Goal: Use online tool/utility: Utilize a website feature to perform a specific function

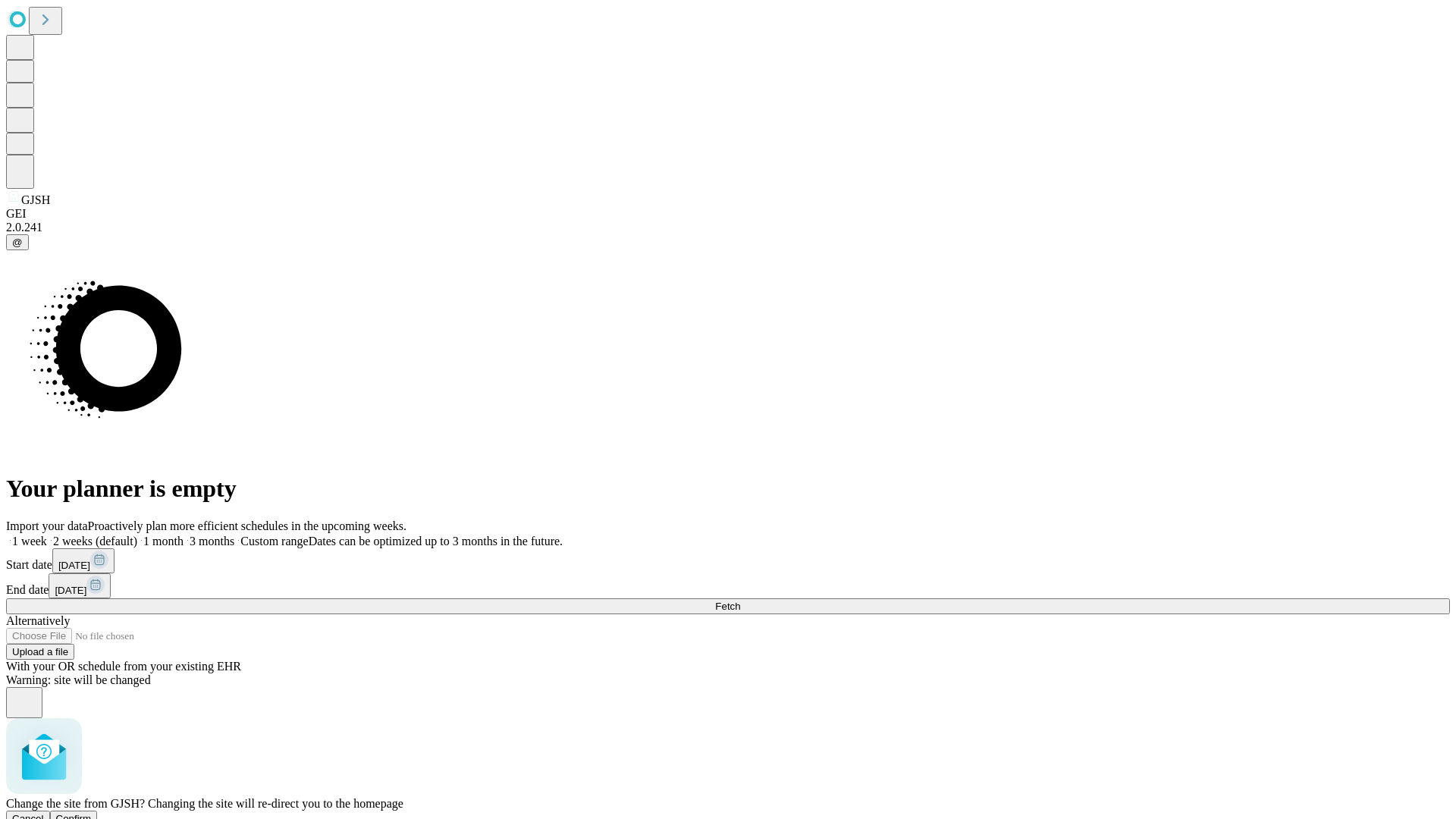
click at [91, 813] on span "Confirm" at bounding box center [73, 819] width 35 height 11
click at [137, 534] on label "2 weeks (default)" at bounding box center [91, 541] width 90 height 13
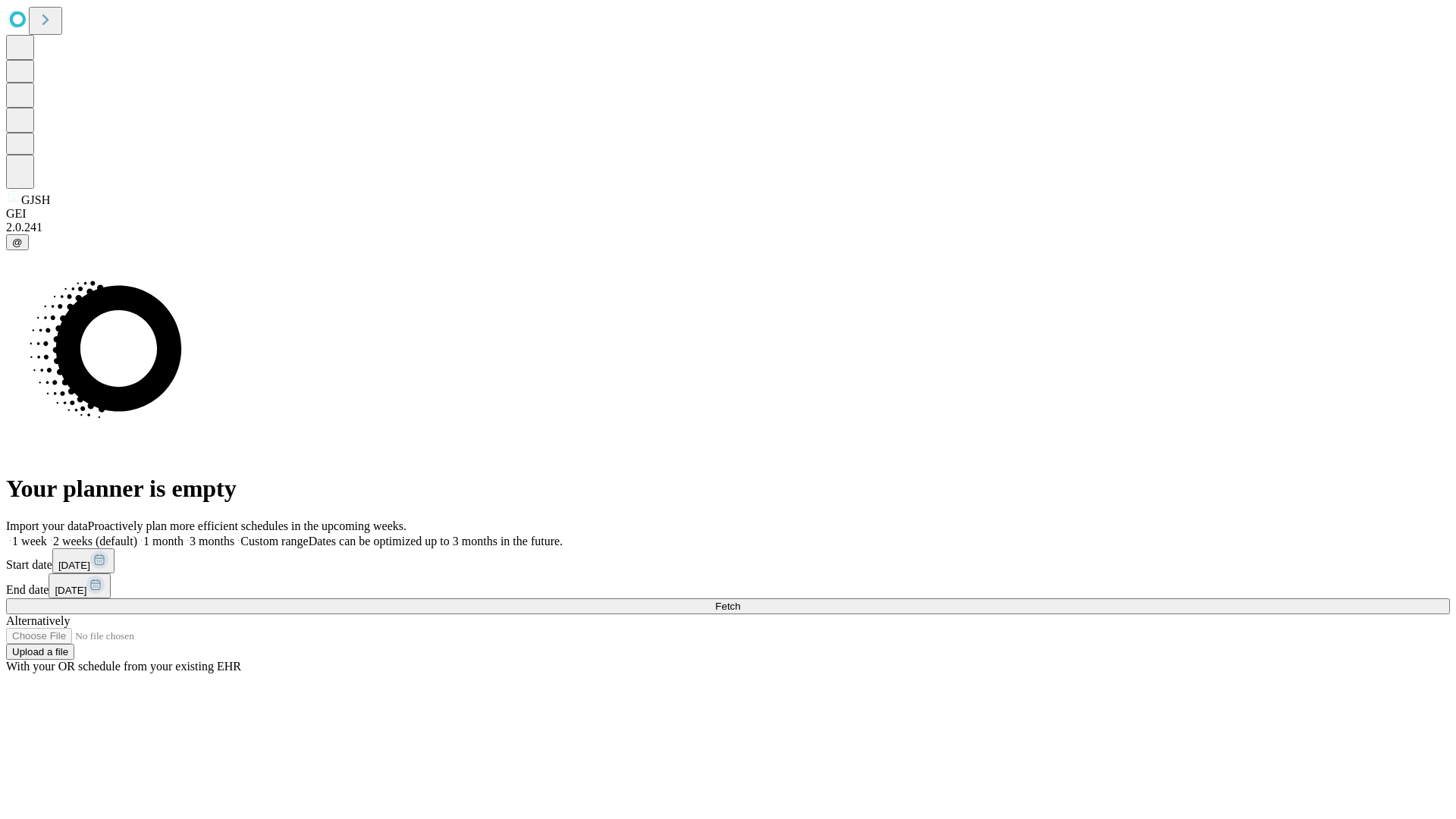
click at [740, 601] on span "Fetch" at bounding box center [728, 607] width 25 height 11
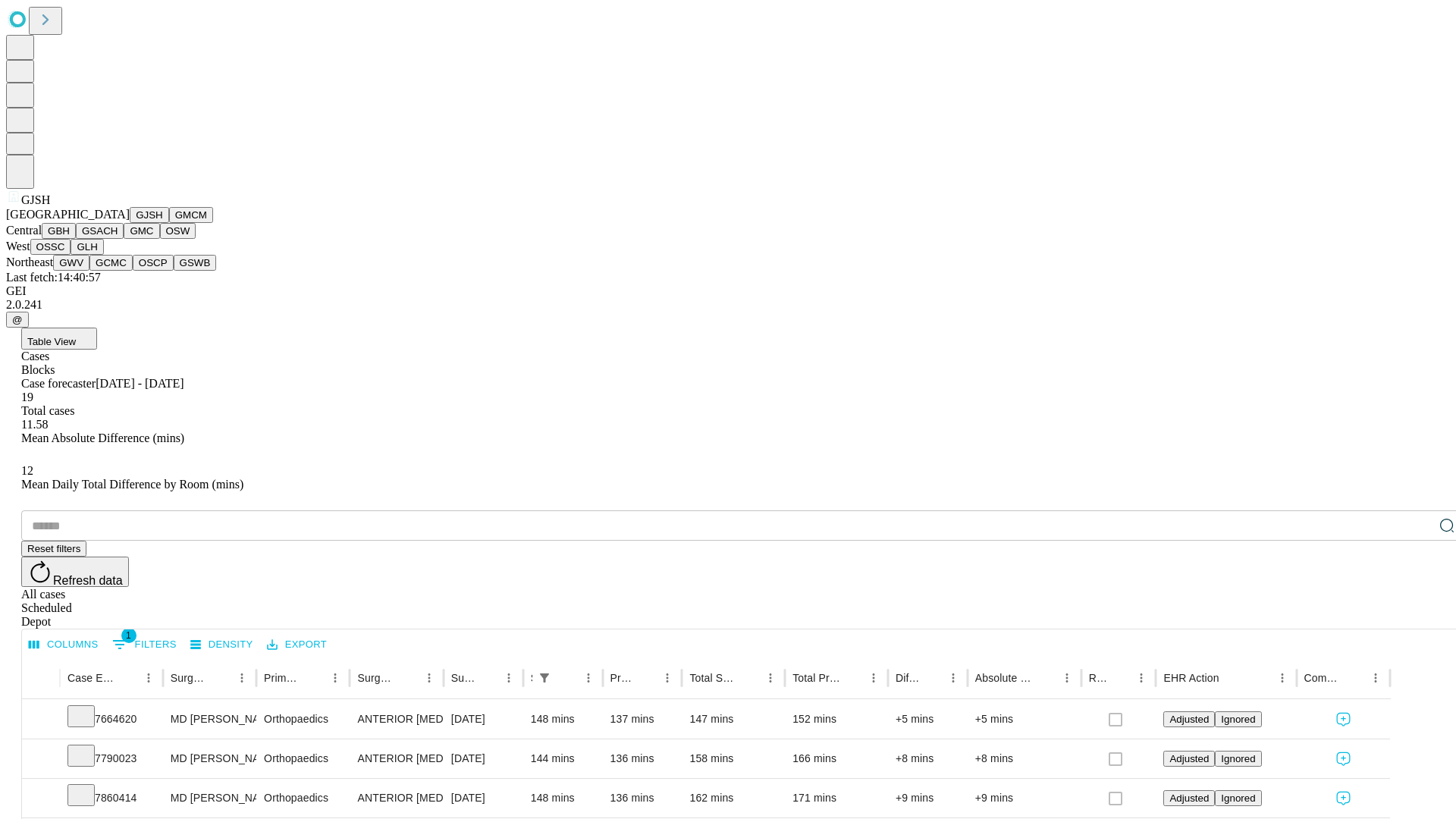
click at [170, 223] on button "GMCM" at bounding box center [191, 214] width 44 height 16
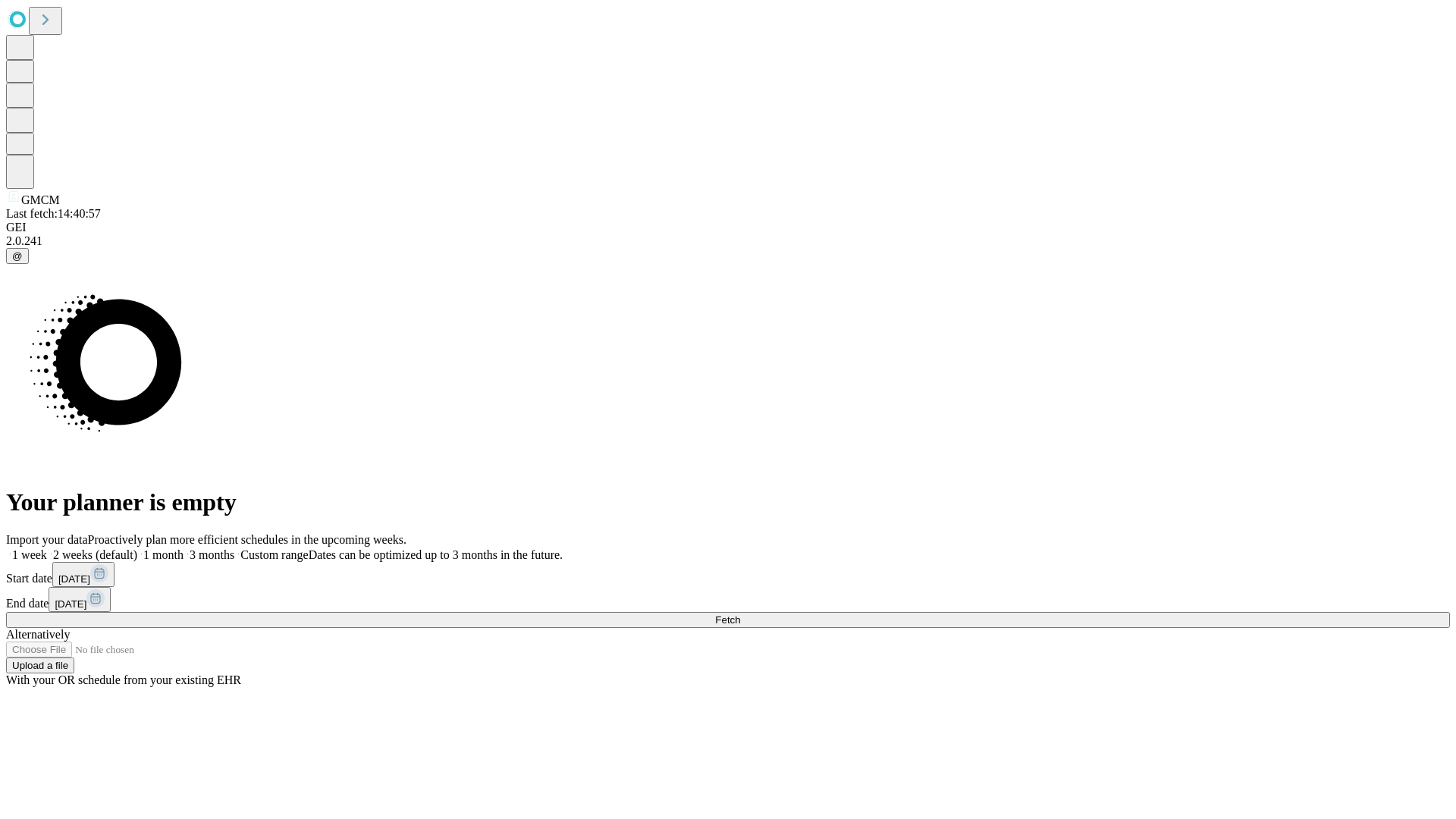
click at [137, 549] on label "2 weeks (default)" at bounding box center [91, 555] width 90 height 13
click at [740, 614] on span "Fetch" at bounding box center [728, 620] width 25 height 11
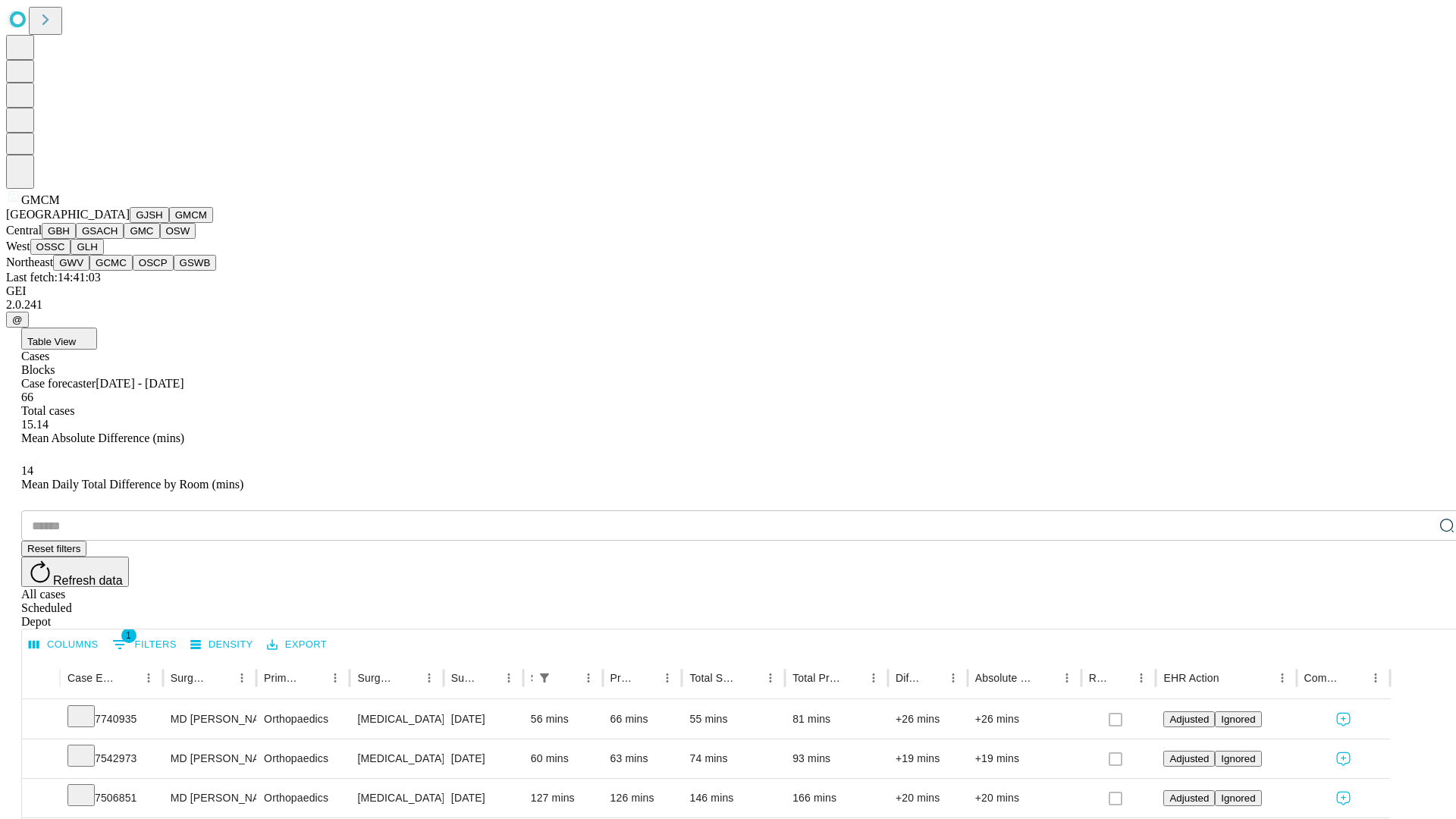
click at [76, 239] on button "GBH" at bounding box center [59, 230] width 34 height 16
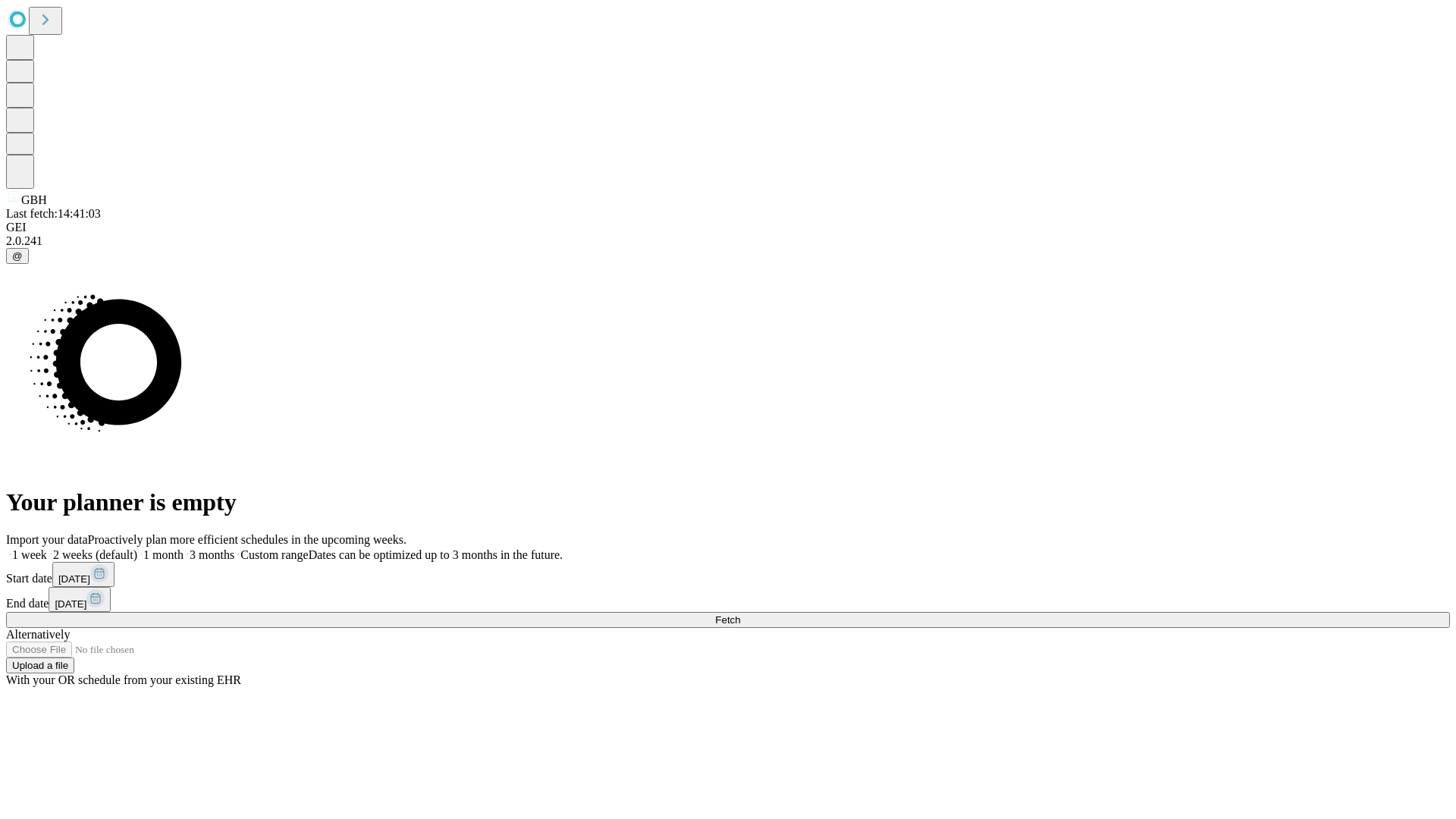
click at [137, 549] on label "2 weeks (default)" at bounding box center [91, 555] width 90 height 13
click at [740, 614] on span "Fetch" at bounding box center [728, 620] width 25 height 11
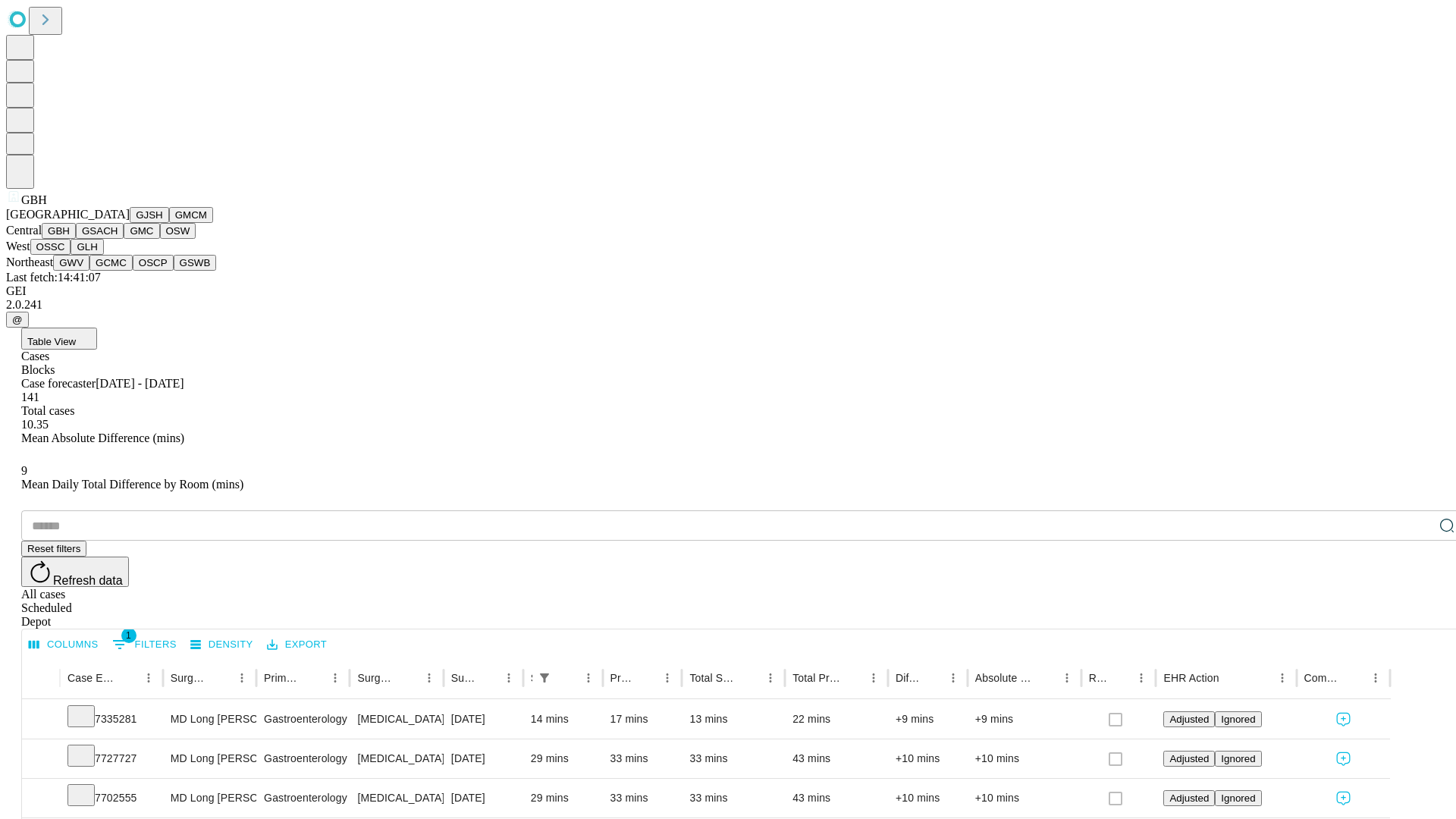
click at [117, 239] on button "GSACH" at bounding box center [100, 230] width 48 height 16
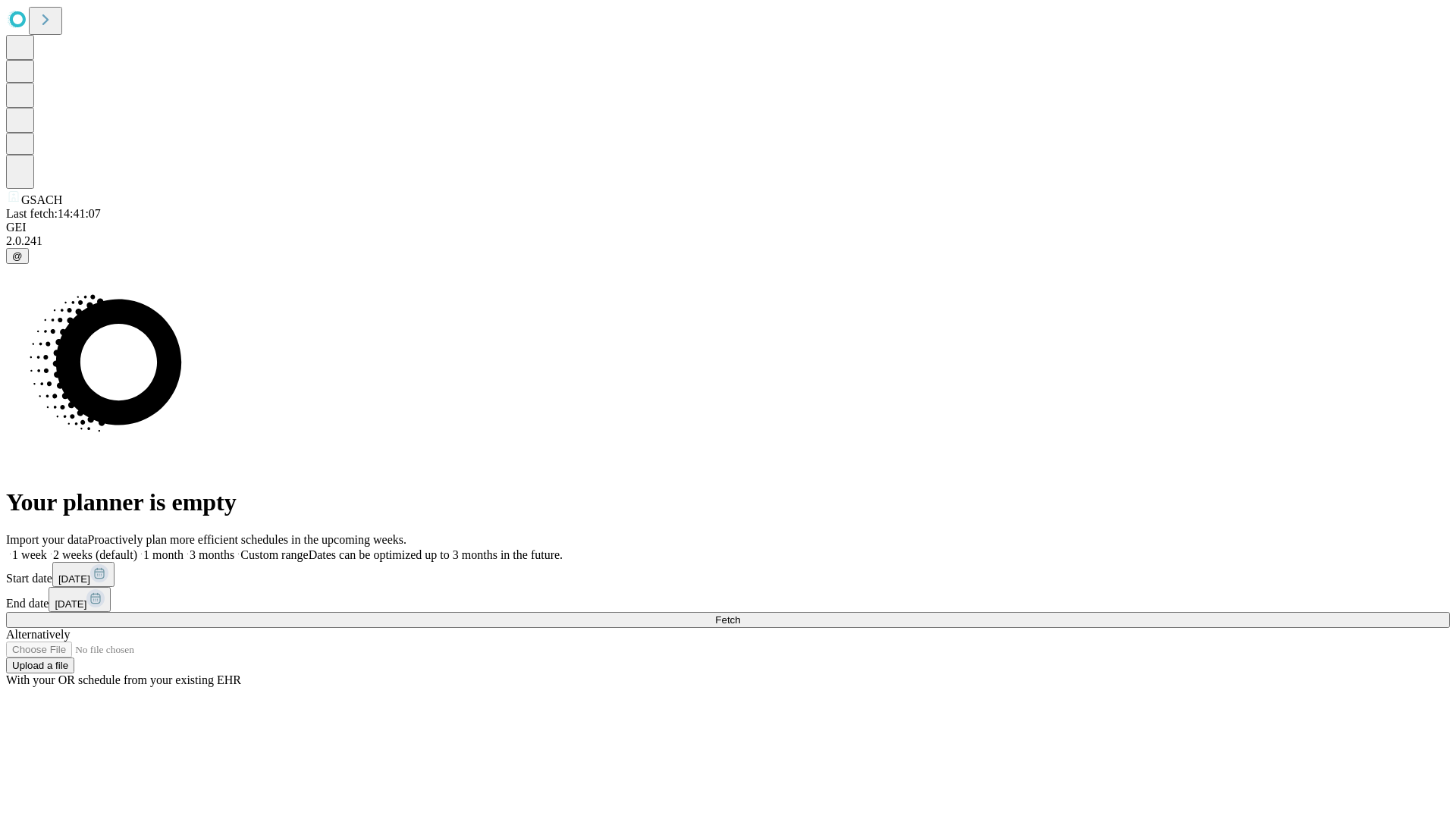
click at [137, 549] on label "2 weeks (default)" at bounding box center [91, 555] width 90 height 13
click at [740, 614] on span "Fetch" at bounding box center [728, 620] width 25 height 11
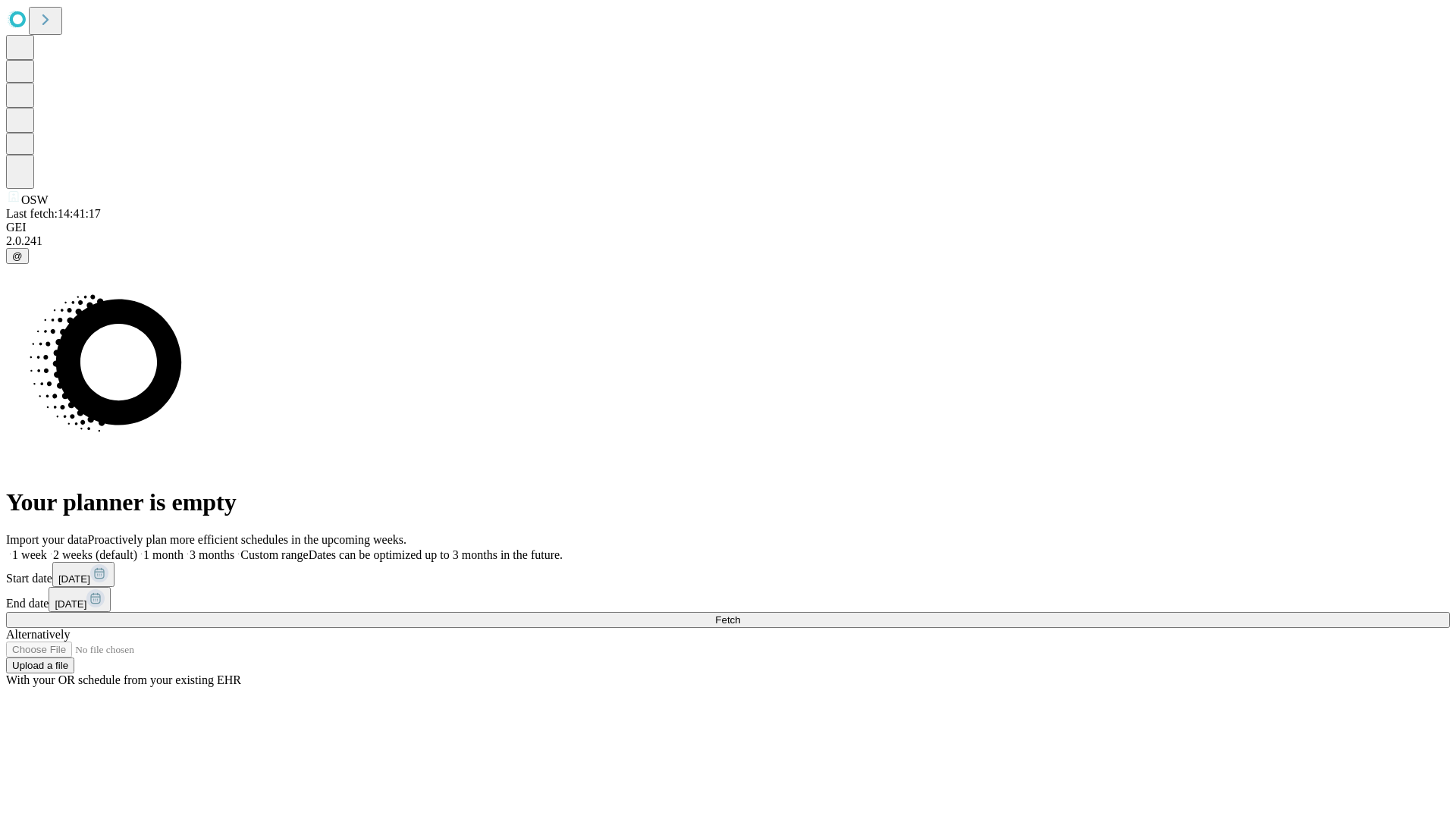
click at [137, 549] on label "2 weeks (default)" at bounding box center [91, 555] width 90 height 13
click at [740, 614] on span "Fetch" at bounding box center [728, 620] width 25 height 11
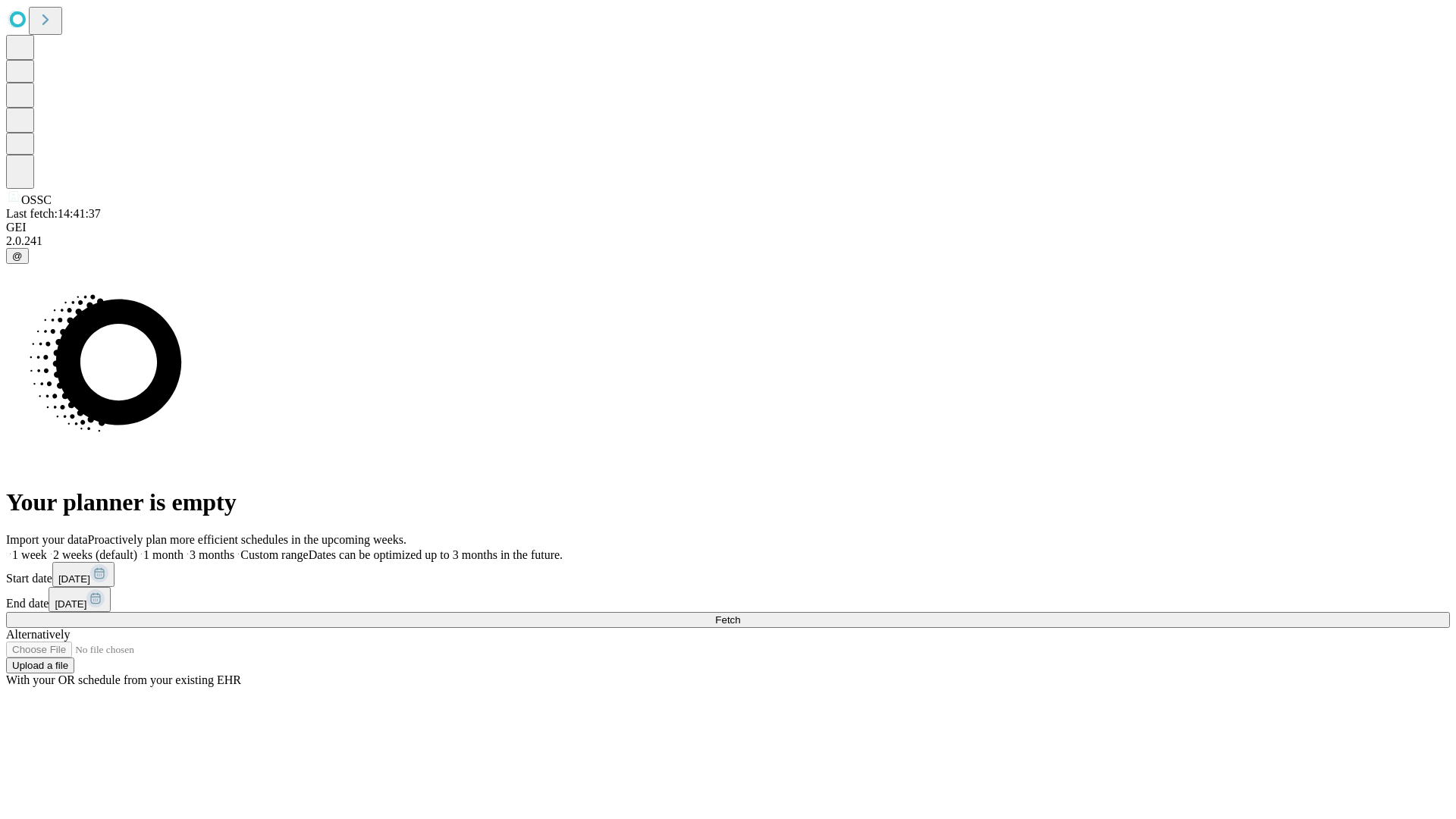
click at [137, 549] on label "2 weeks (default)" at bounding box center [91, 555] width 90 height 13
click at [740, 614] on span "Fetch" at bounding box center [728, 620] width 25 height 11
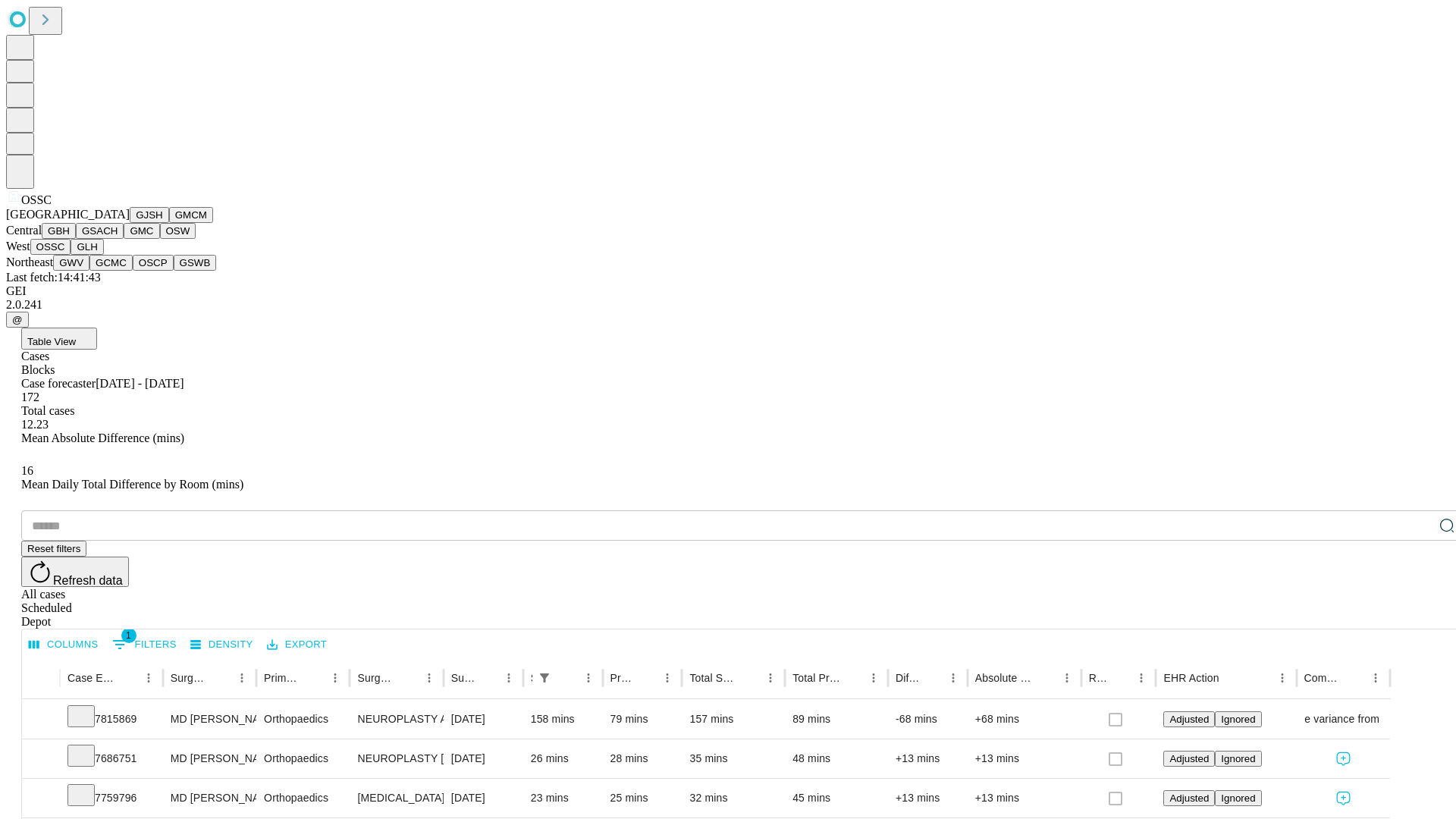
click at [103, 255] on button "GLH" at bounding box center [87, 247] width 32 height 16
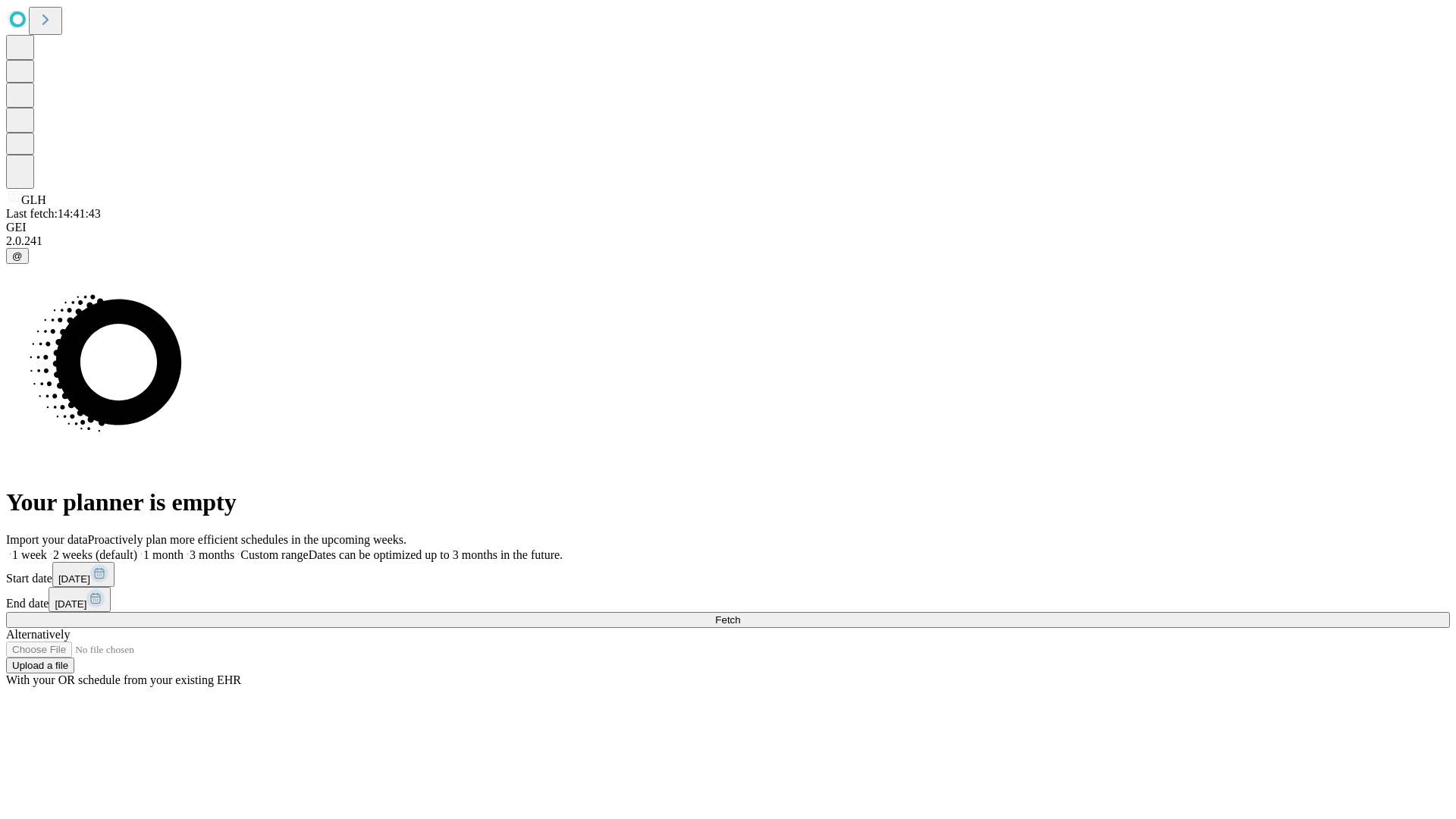
click at [740, 614] on span "Fetch" at bounding box center [728, 620] width 25 height 11
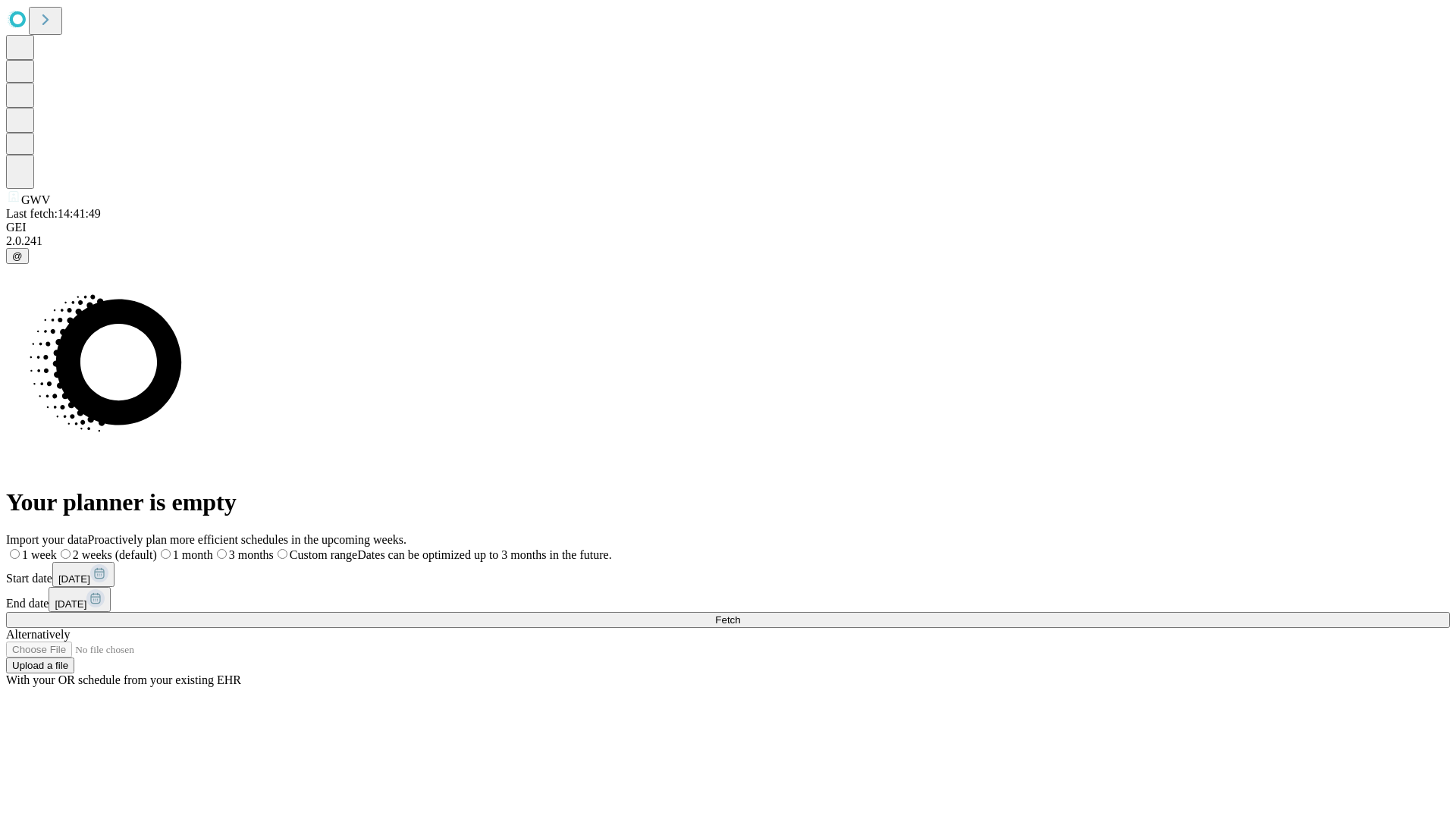
click at [157, 549] on label "2 weeks (default)" at bounding box center [107, 555] width 100 height 13
click at [740, 614] on span "Fetch" at bounding box center [728, 620] width 25 height 11
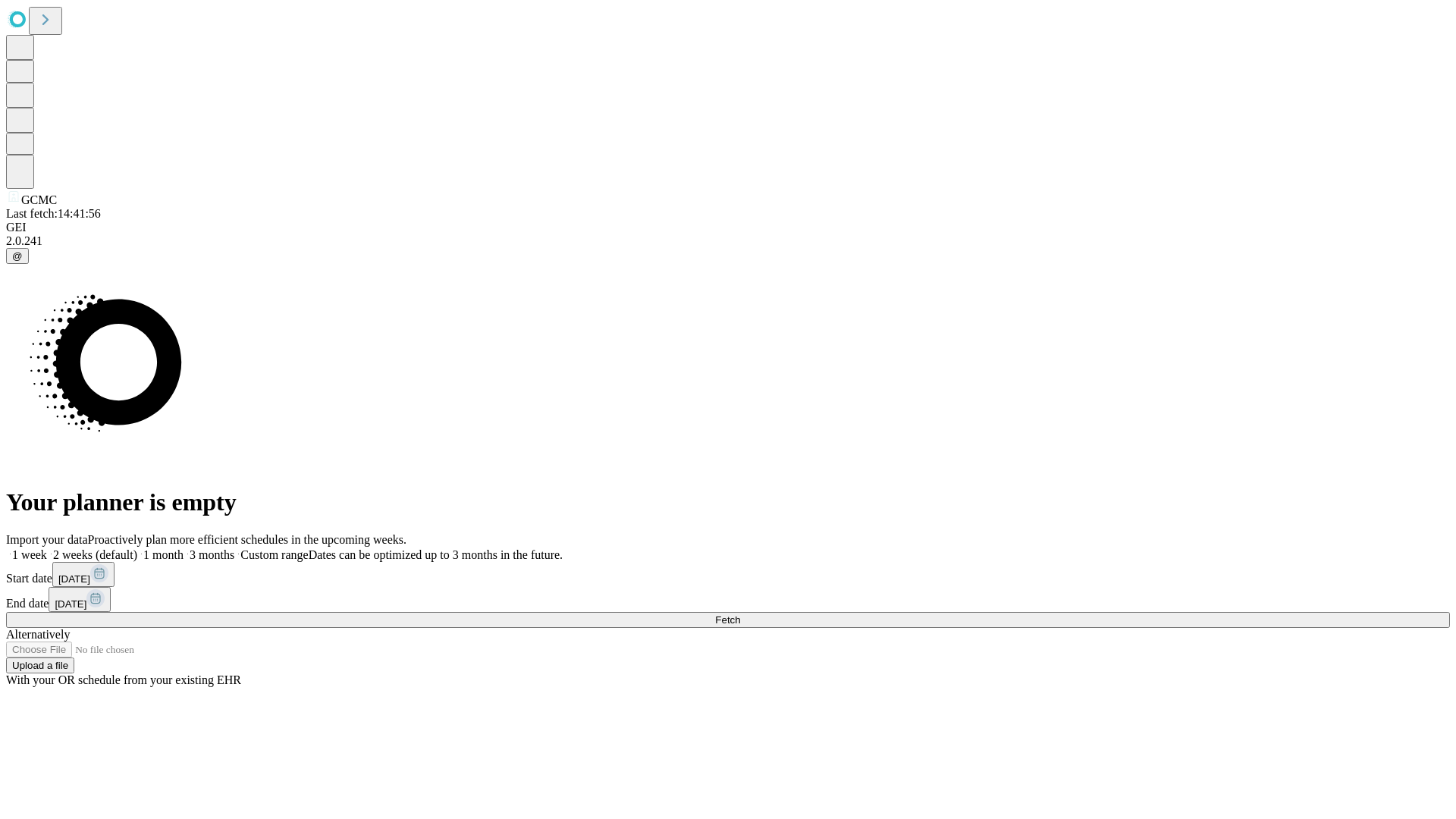
click at [137, 549] on label "2 weeks (default)" at bounding box center [91, 555] width 90 height 13
click at [740, 614] on span "Fetch" at bounding box center [728, 620] width 25 height 11
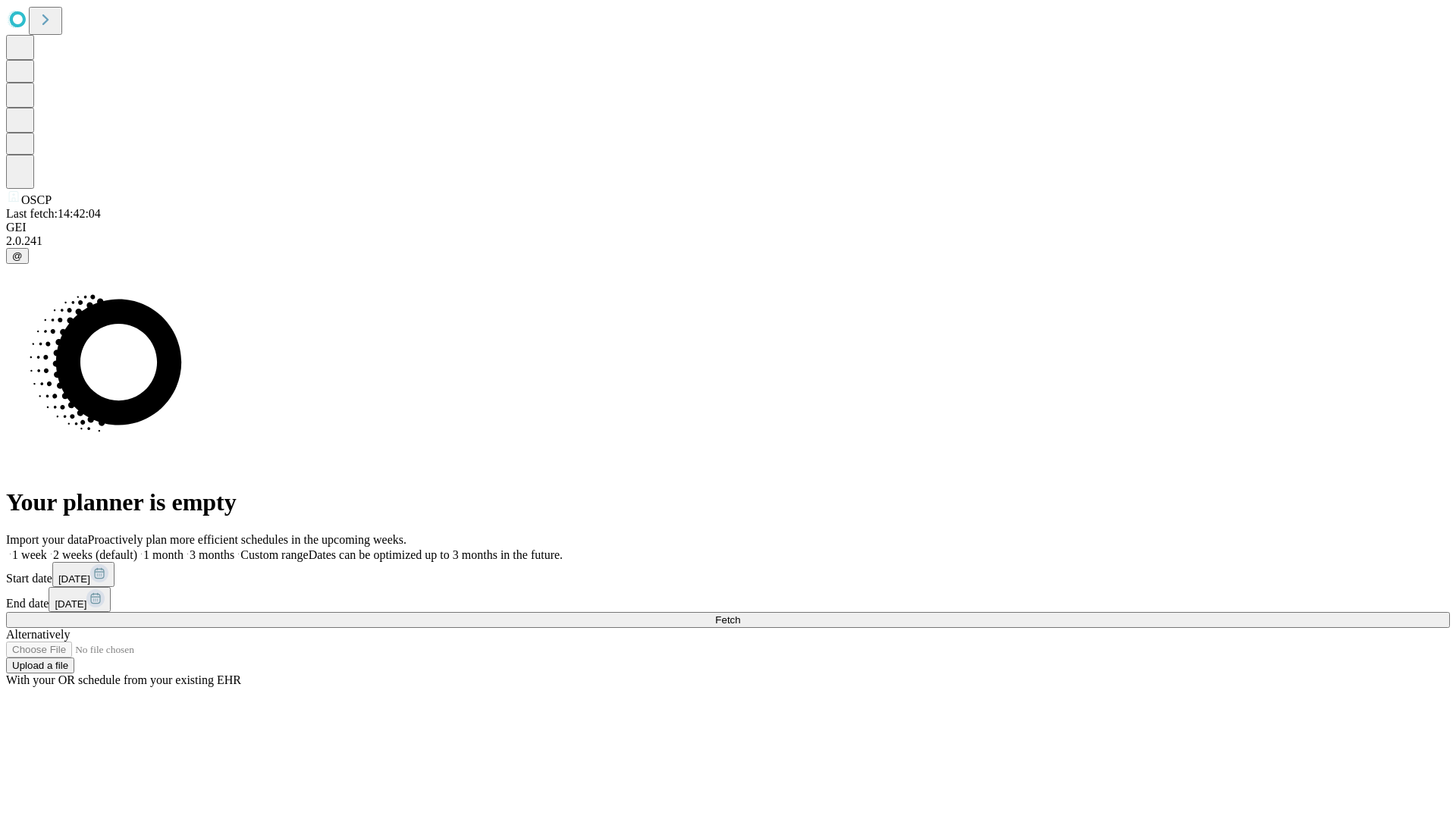
click at [137, 549] on label "2 weeks (default)" at bounding box center [91, 555] width 90 height 13
click at [740, 614] on span "Fetch" at bounding box center [728, 620] width 25 height 11
